Goal: Task Accomplishment & Management: Manage account settings

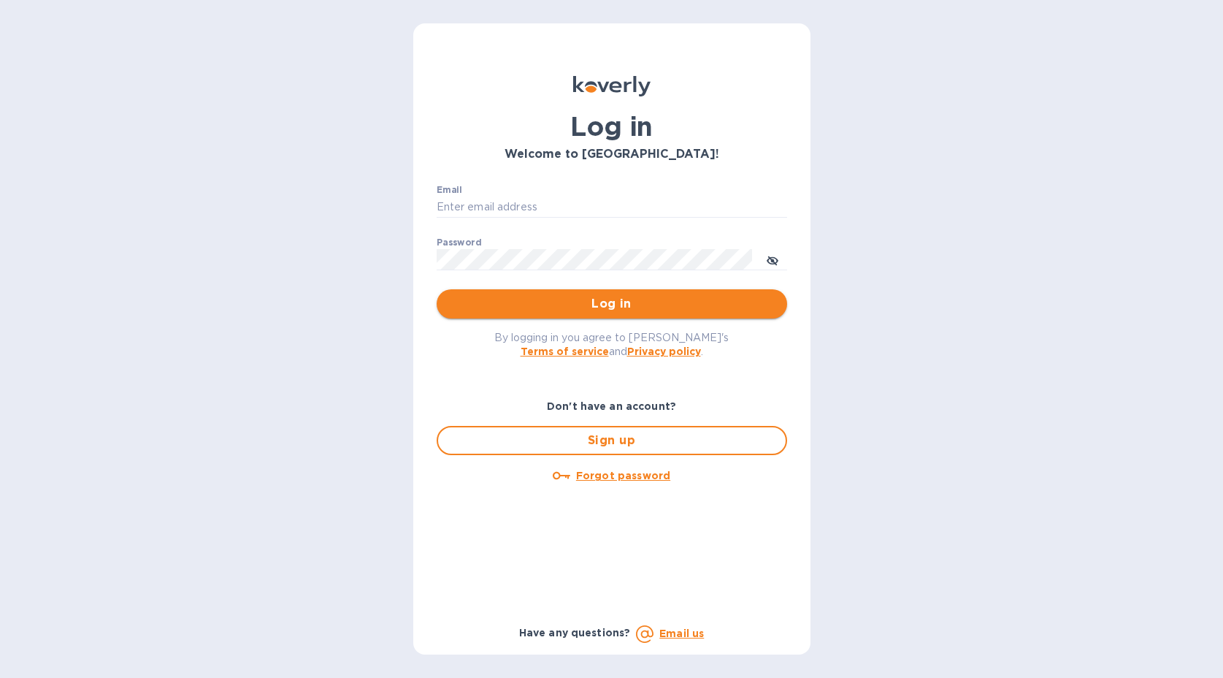
type input "[EMAIL_ADDRESS][DOMAIN_NAME]"
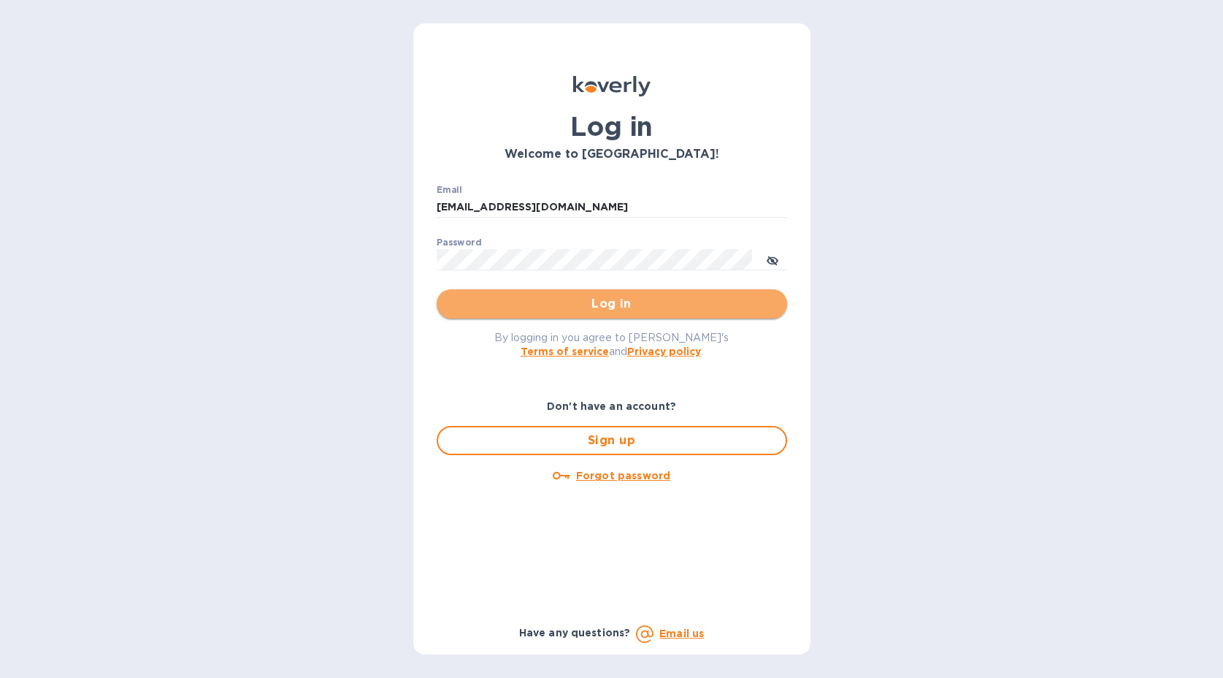
click at [591, 304] on span "Log in" at bounding box center [611, 304] width 327 height 18
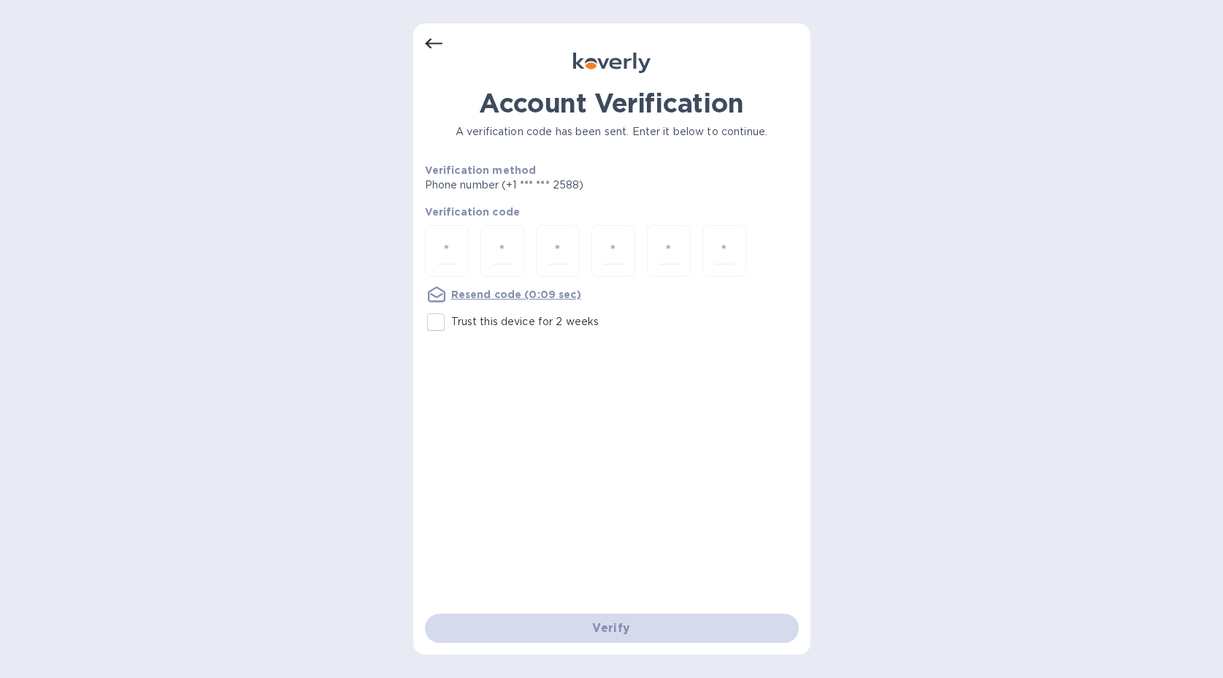
click at [447, 324] on input "Trust this device for 2 weeks" at bounding box center [436, 322] width 31 height 31
checkbox input "true"
click at [443, 275] on div at bounding box center [447, 251] width 44 height 52
type input "5"
type input "0"
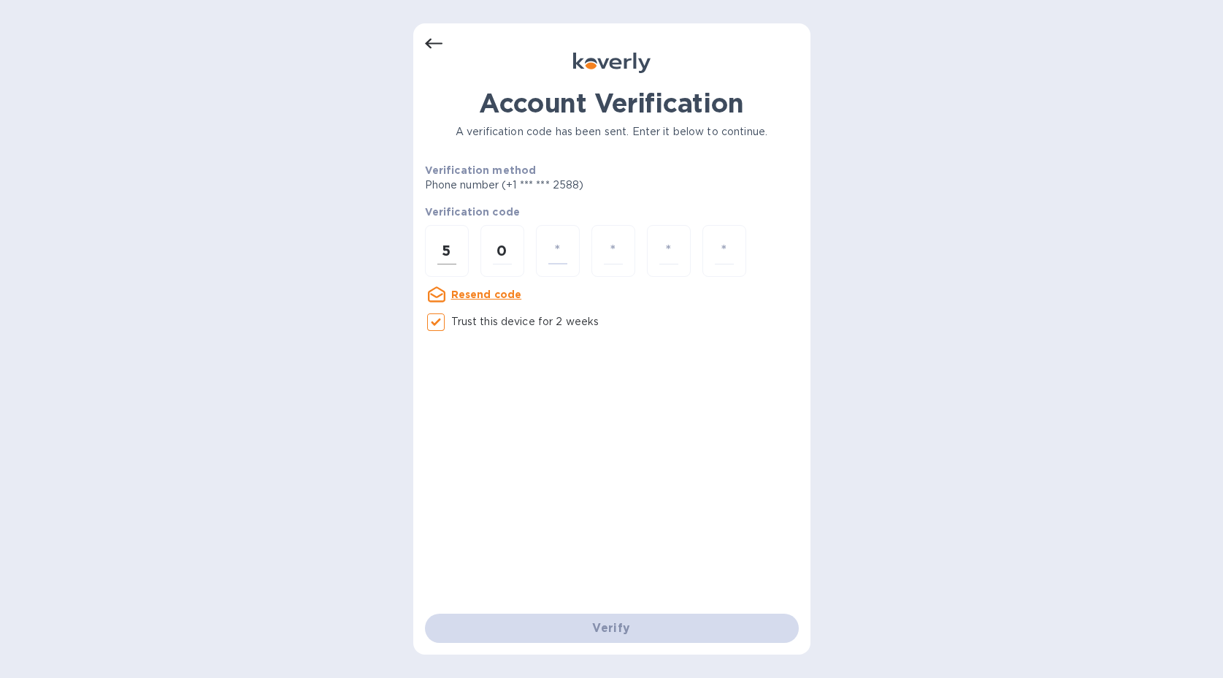
type input "8"
type input "9"
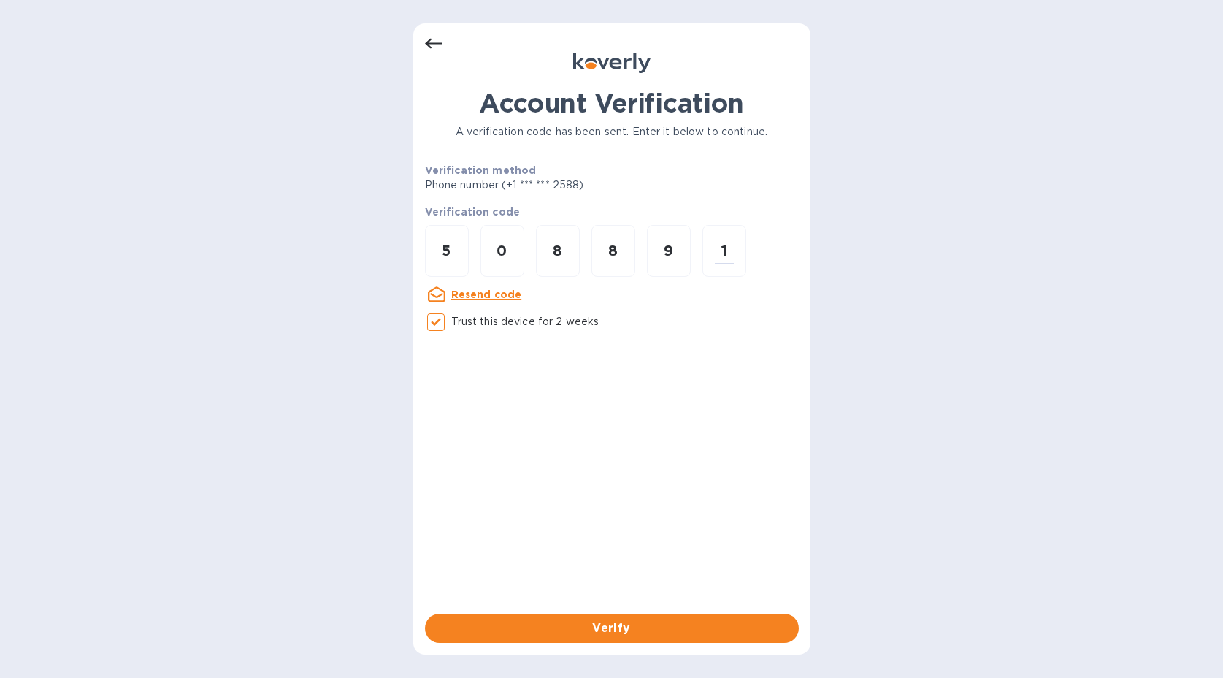
type input "1"
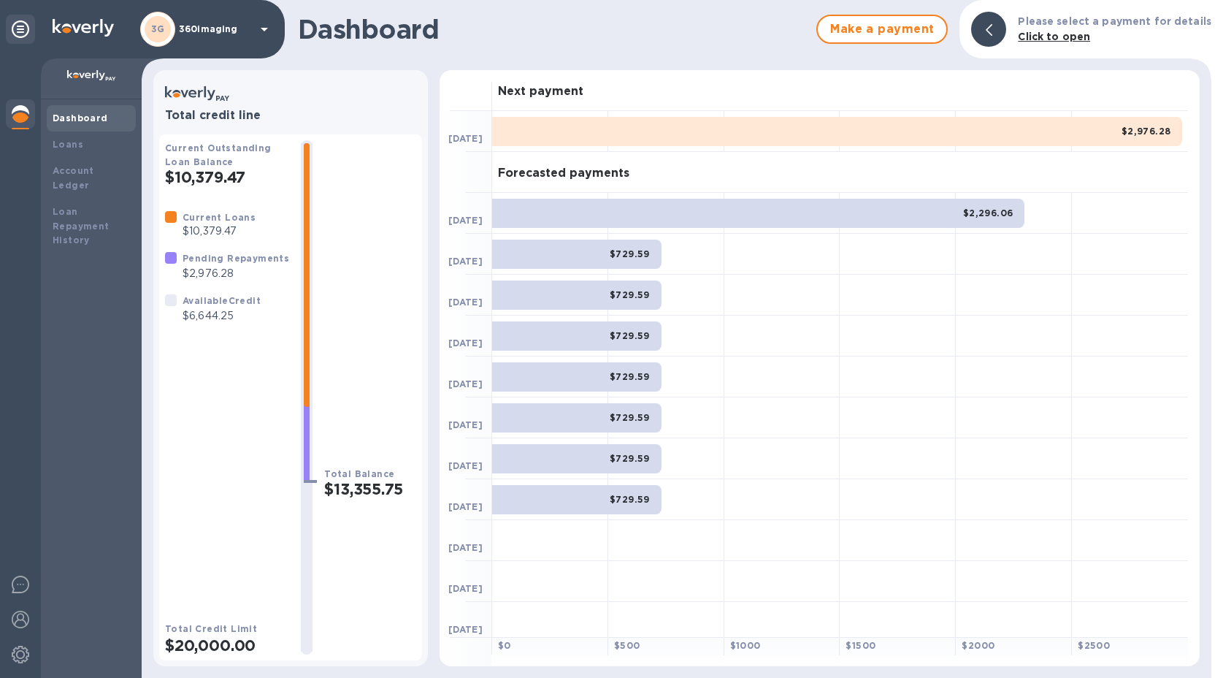
click at [344, 494] on h2 "$13,355.75" at bounding box center [370, 489] width 92 height 18
drag, startPoint x: 185, startPoint y: 229, endPoint x: 237, endPoint y: 245, distance: 54.3
click at [237, 245] on div "Current Loans $10,379.47" at bounding box center [210, 224] width 102 height 41
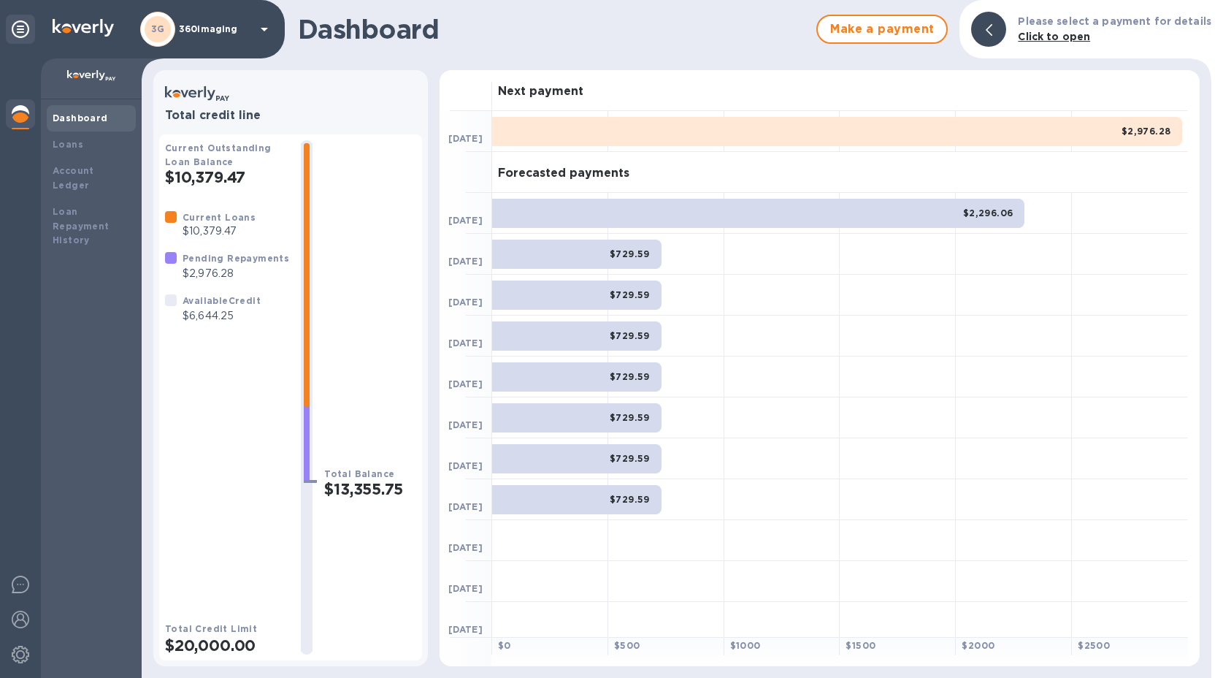
click at [229, 320] on p "$6,644.25" at bounding box center [222, 315] width 78 height 15
click at [231, 283] on div "Pending Repayments $2,976.28" at bounding box center [236, 266] width 112 height 37
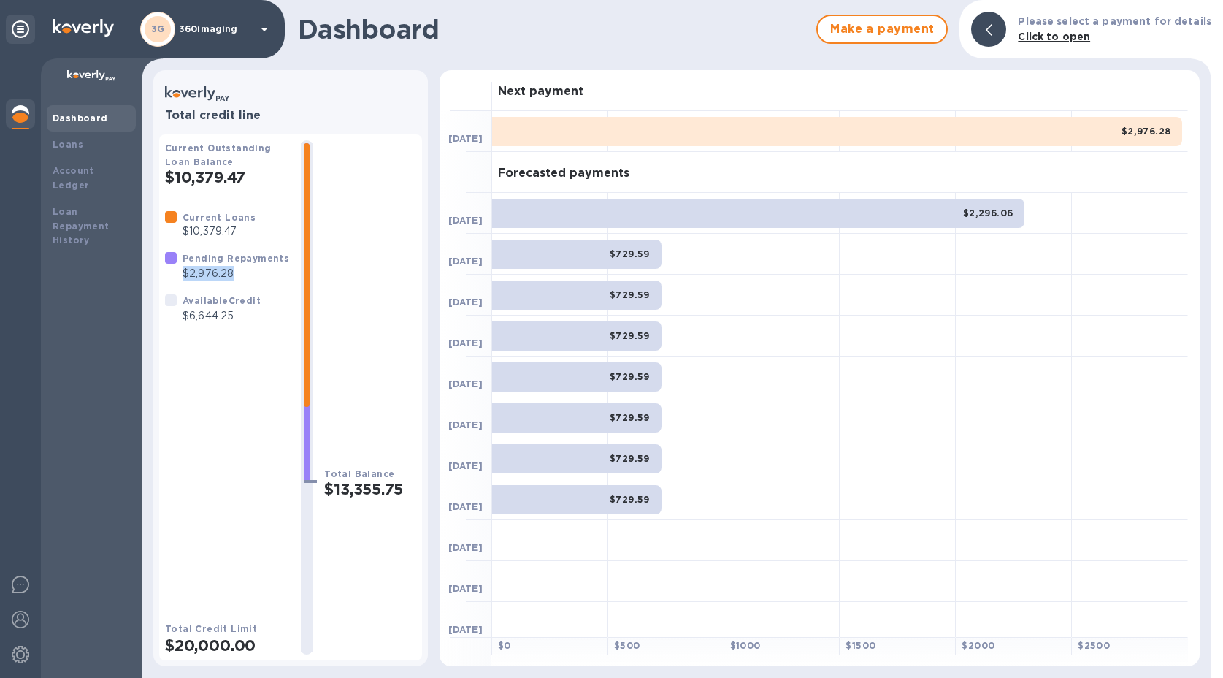
click at [231, 283] on div "Pending Repayments $2,976.28" at bounding box center [236, 266] width 112 height 37
click at [225, 322] on p "$6,644.25" at bounding box center [222, 315] width 78 height 15
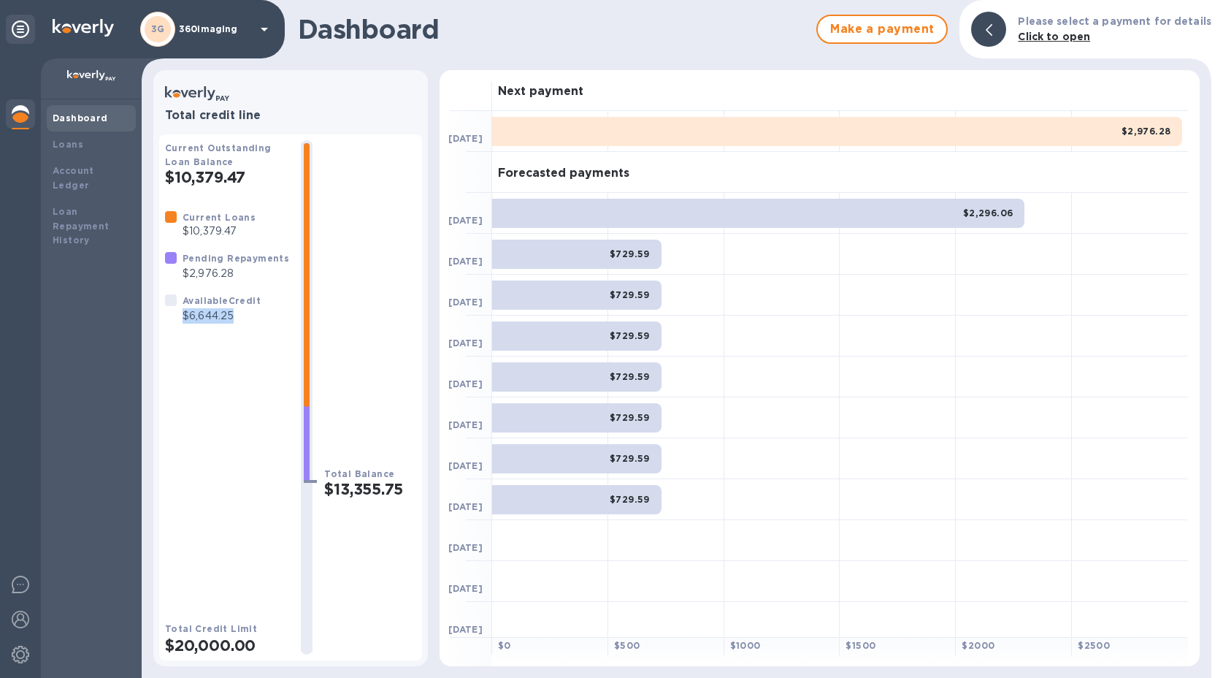
click at [199, 324] on p "$6,644.25" at bounding box center [222, 315] width 78 height 15
drag, startPoint x: 190, startPoint y: 318, endPoint x: 233, endPoint y: 318, distance: 43.1
click at [233, 318] on p "$6,644.25" at bounding box center [222, 315] width 78 height 15
click at [199, 284] on div "Pending Repayments $2,976.28" at bounding box center [236, 266] width 112 height 37
click at [867, 32] on span "Make a payment" at bounding box center [882, 29] width 105 height 18
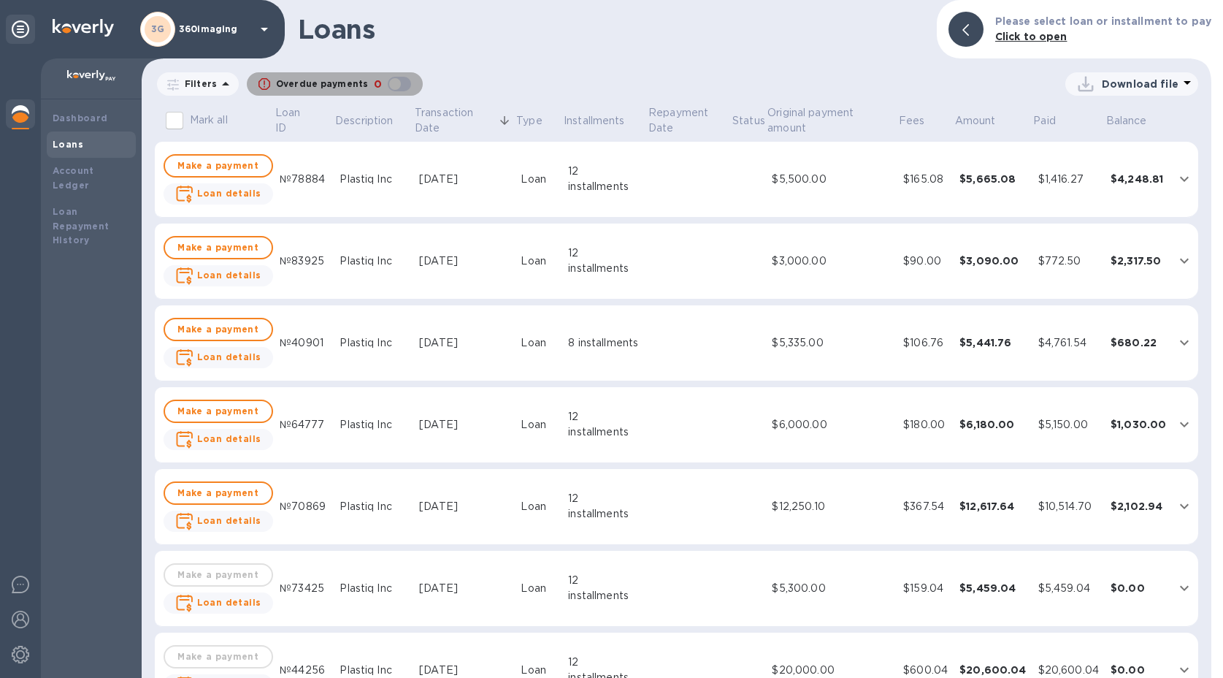
click at [397, 84] on div "button" at bounding box center [399, 84] width 29 height 20
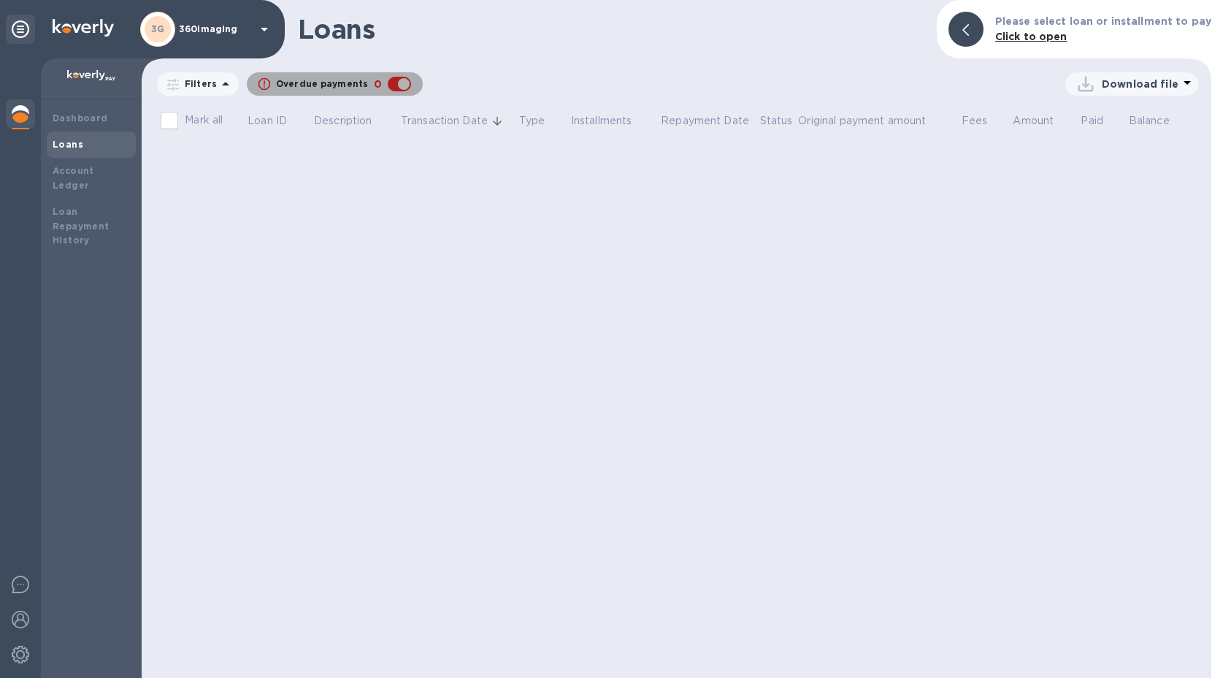
click at [397, 84] on div "button" at bounding box center [399, 84] width 29 height 20
checkbox input "false"
